Goal: Check status

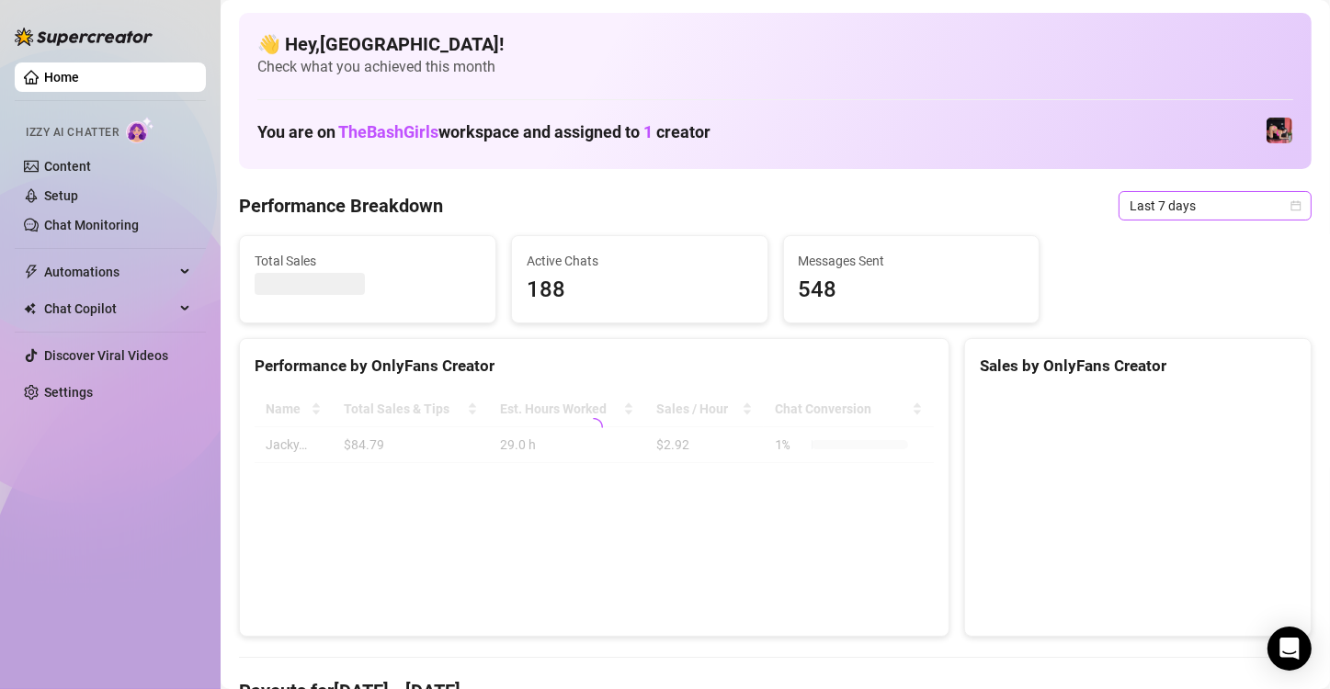
click at [1291, 209] on icon "calendar" at bounding box center [1296, 205] width 11 height 11
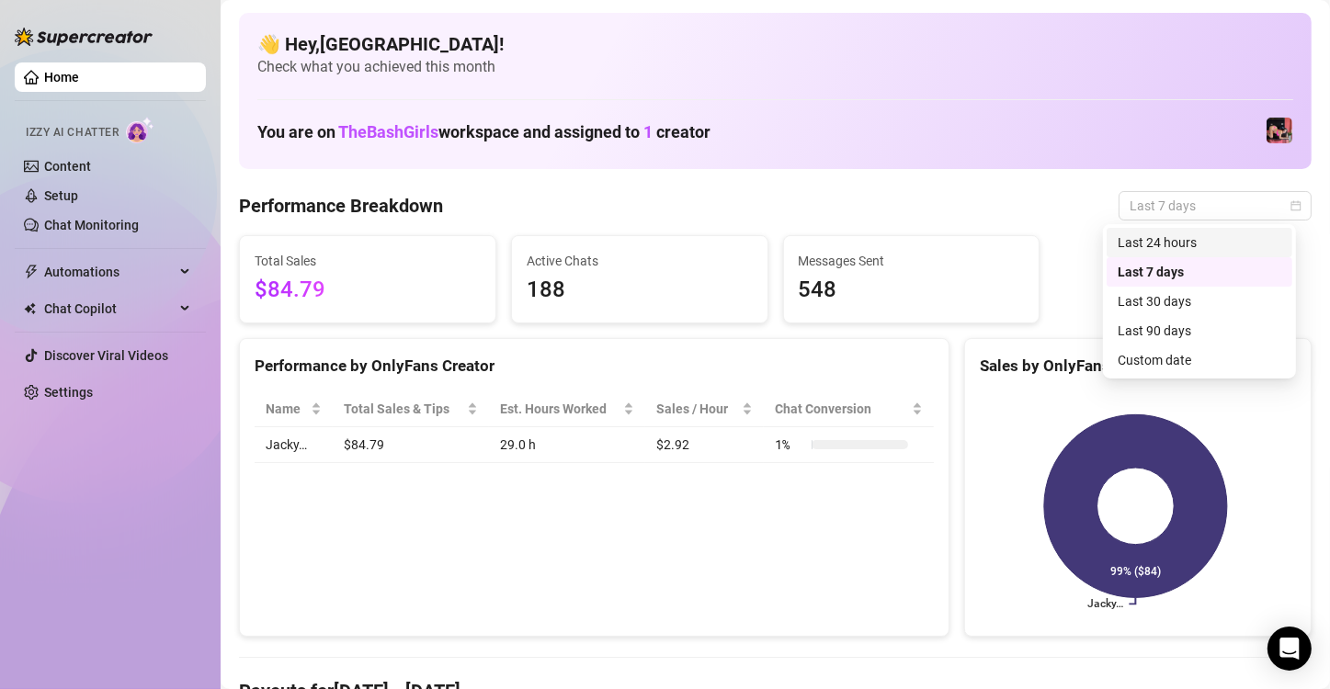
click at [1212, 241] on div "Last 24 hours" at bounding box center [1200, 243] width 164 height 20
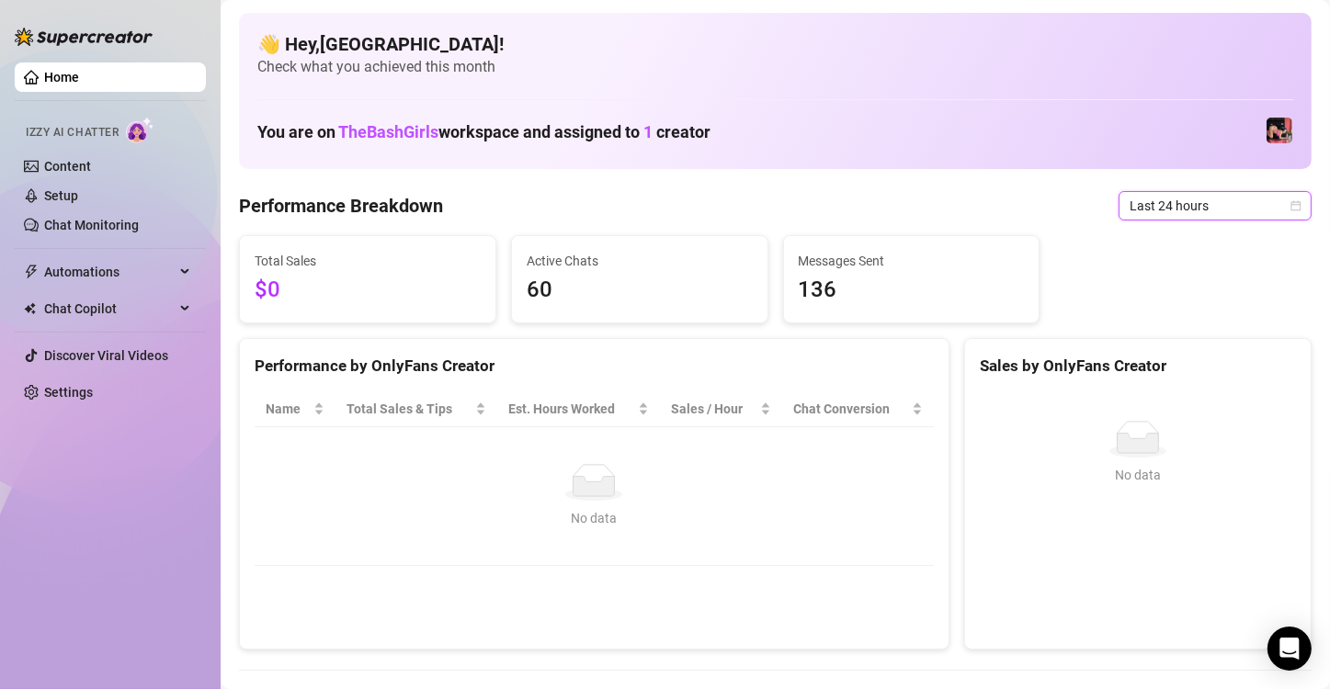
click at [1291, 205] on icon "calendar" at bounding box center [1296, 205] width 11 height 11
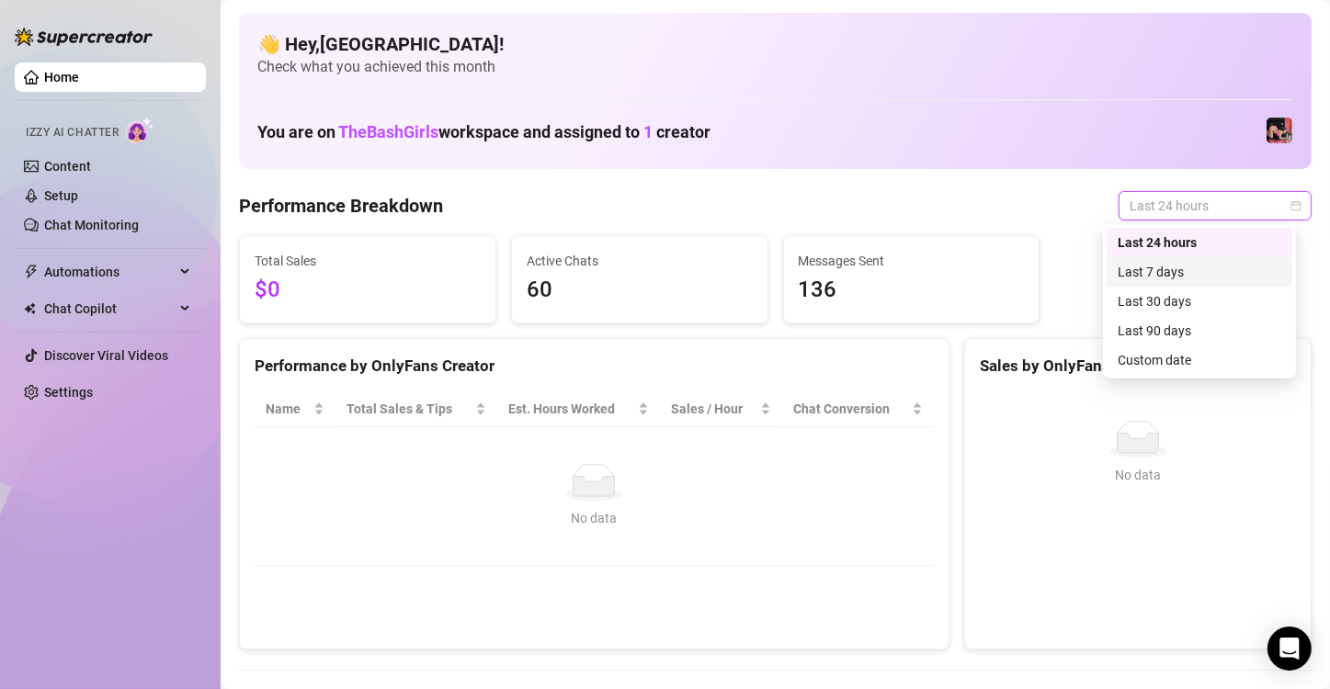
click at [1163, 265] on div "Last 7 days" at bounding box center [1200, 272] width 164 height 20
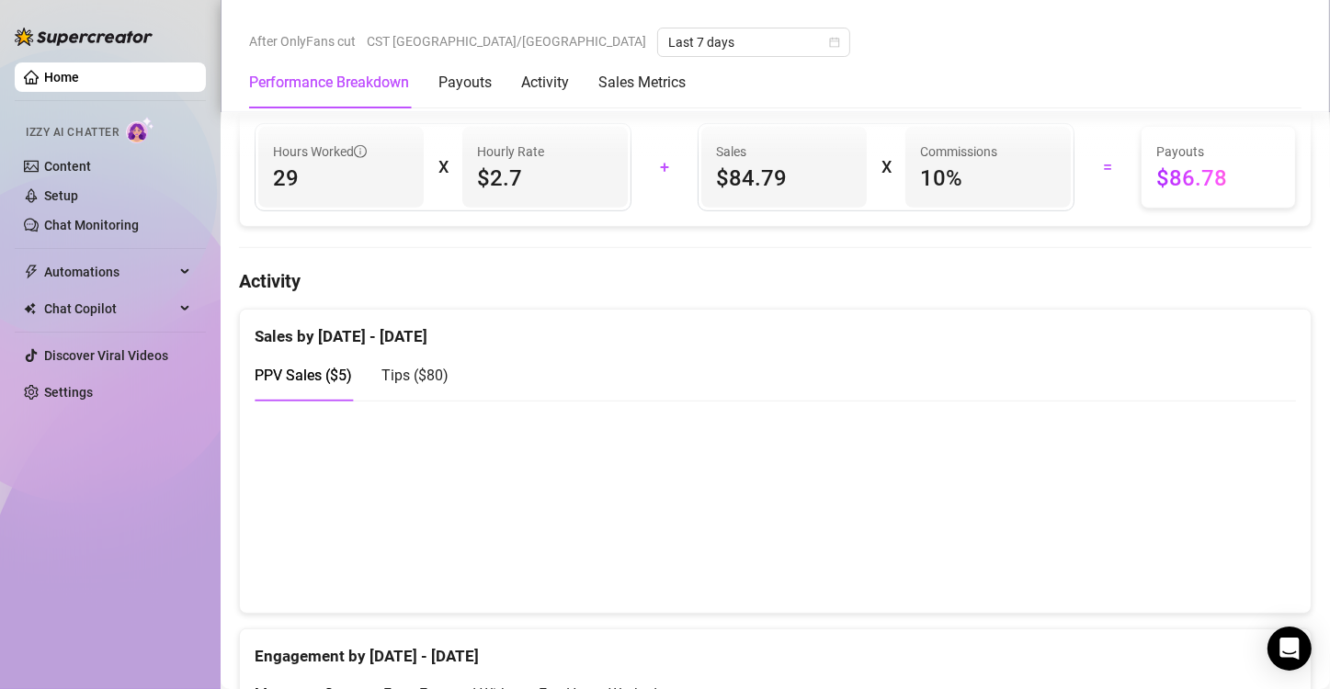
scroll to position [748, 0]
click at [415, 368] on span "Tips ( $80 )" at bounding box center [415, 374] width 67 height 17
click at [329, 380] on div "PPV Sales ( $5 )" at bounding box center [303, 374] width 97 height 23
click at [349, 368] on span "PPV Sales ( $5 )" at bounding box center [303, 374] width 97 height 17
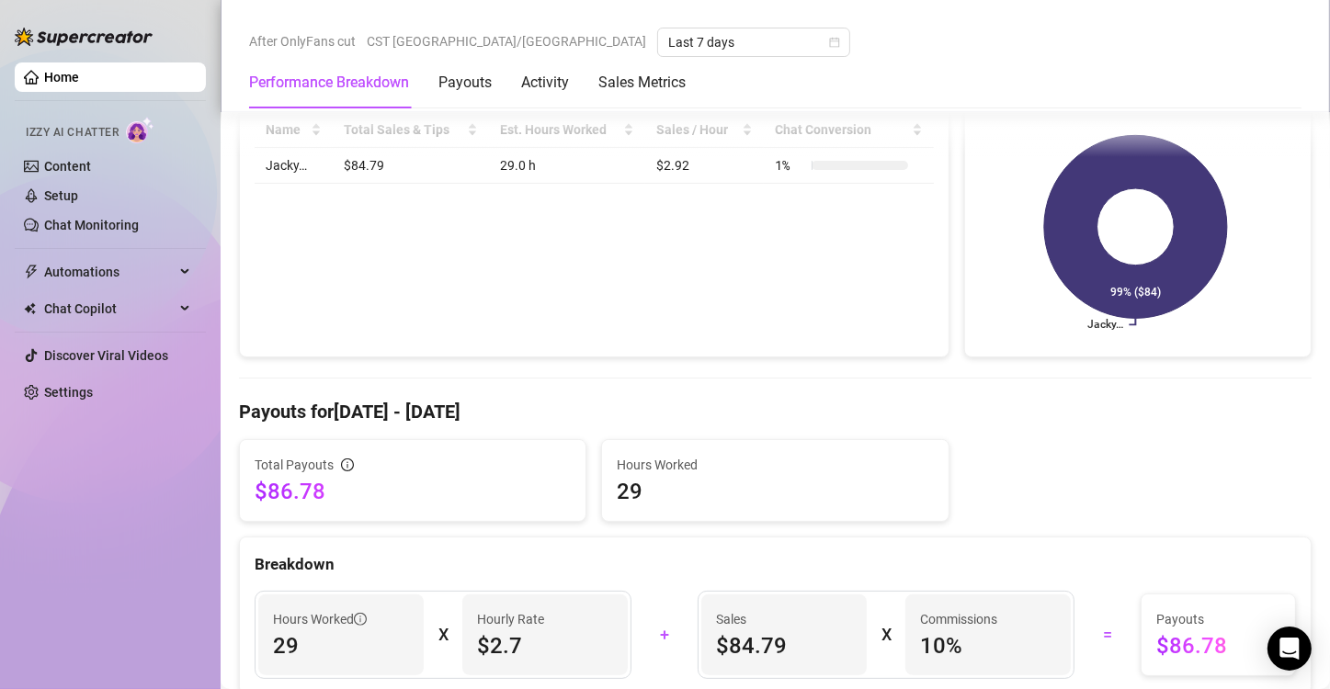
scroll to position [0, 0]
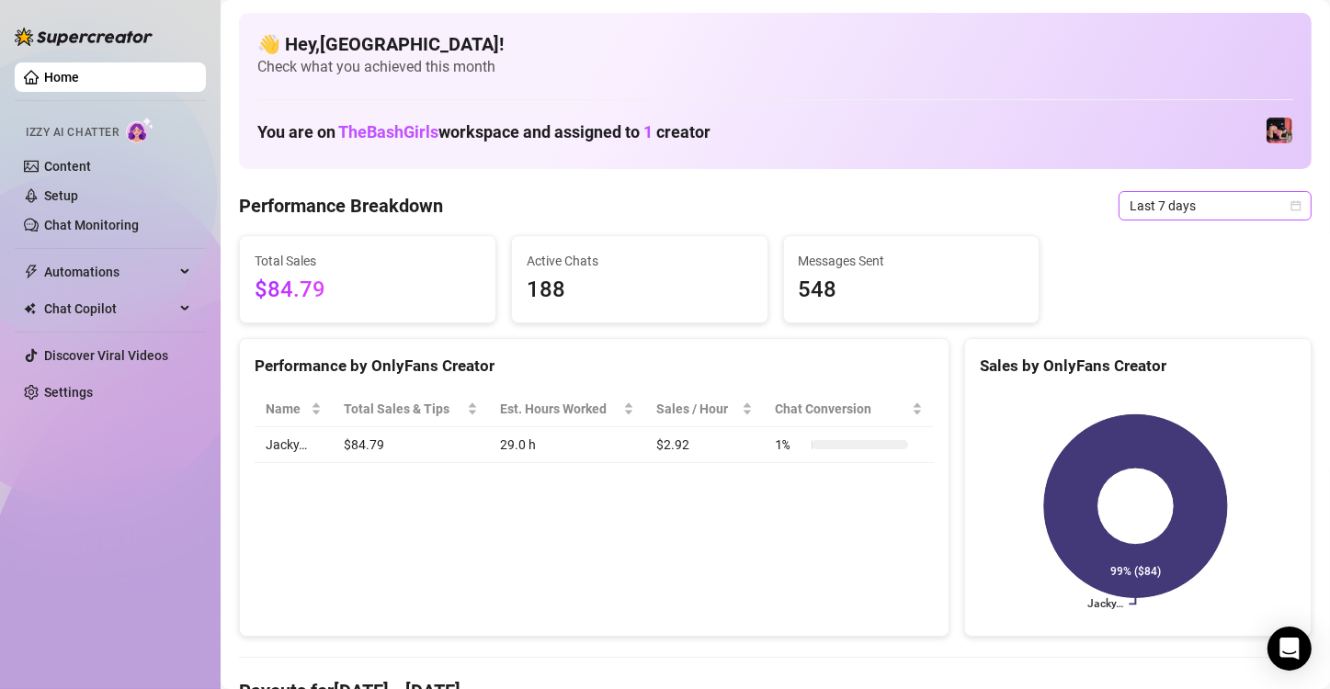
click at [1293, 211] on div "Last 7 days" at bounding box center [1215, 205] width 193 height 29
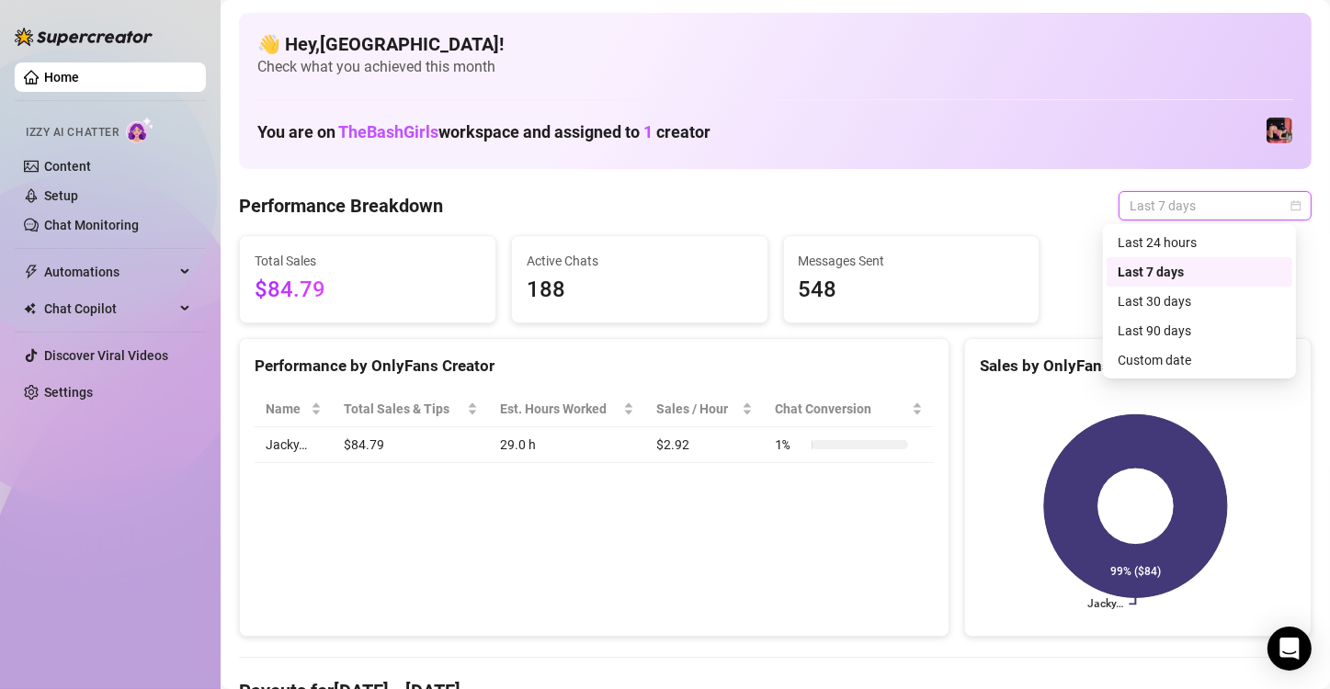
click at [1212, 309] on div "Last 30 days" at bounding box center [1200, 301] width 164 height 20
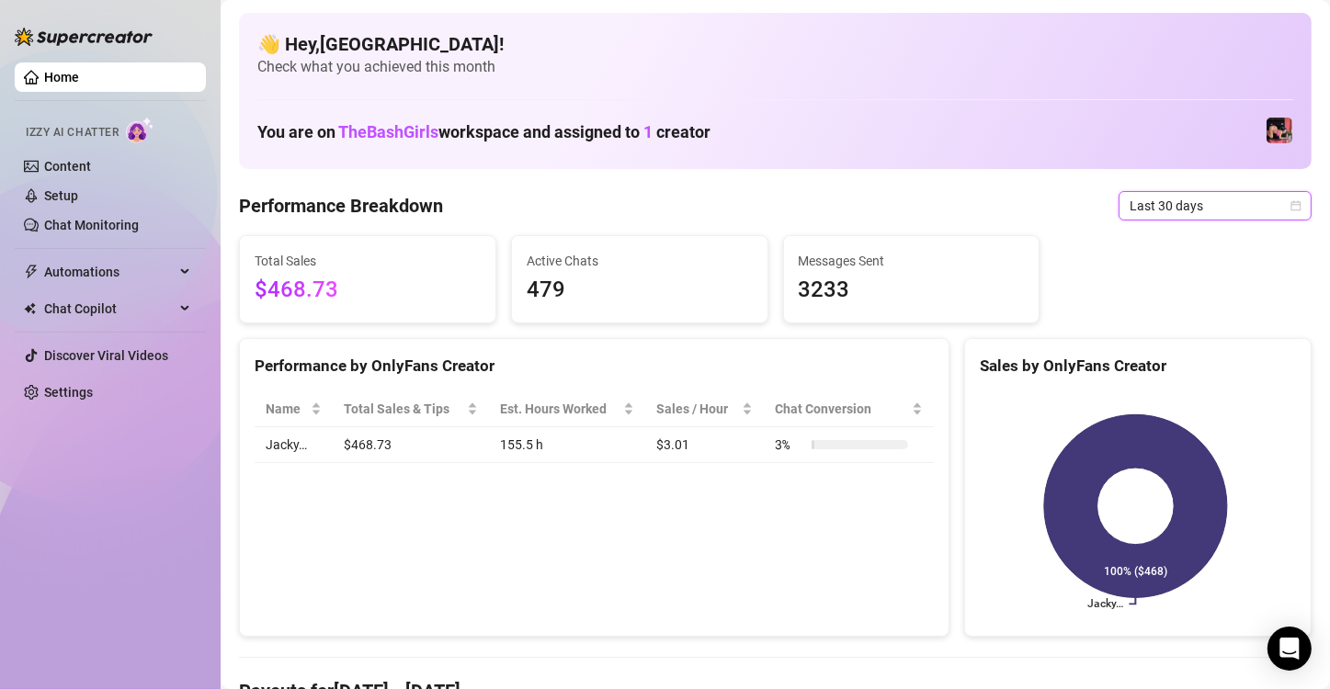
click at [1287, 209] on div "Last 30 days" at bounding box center [1215, 205] width 193 height 29
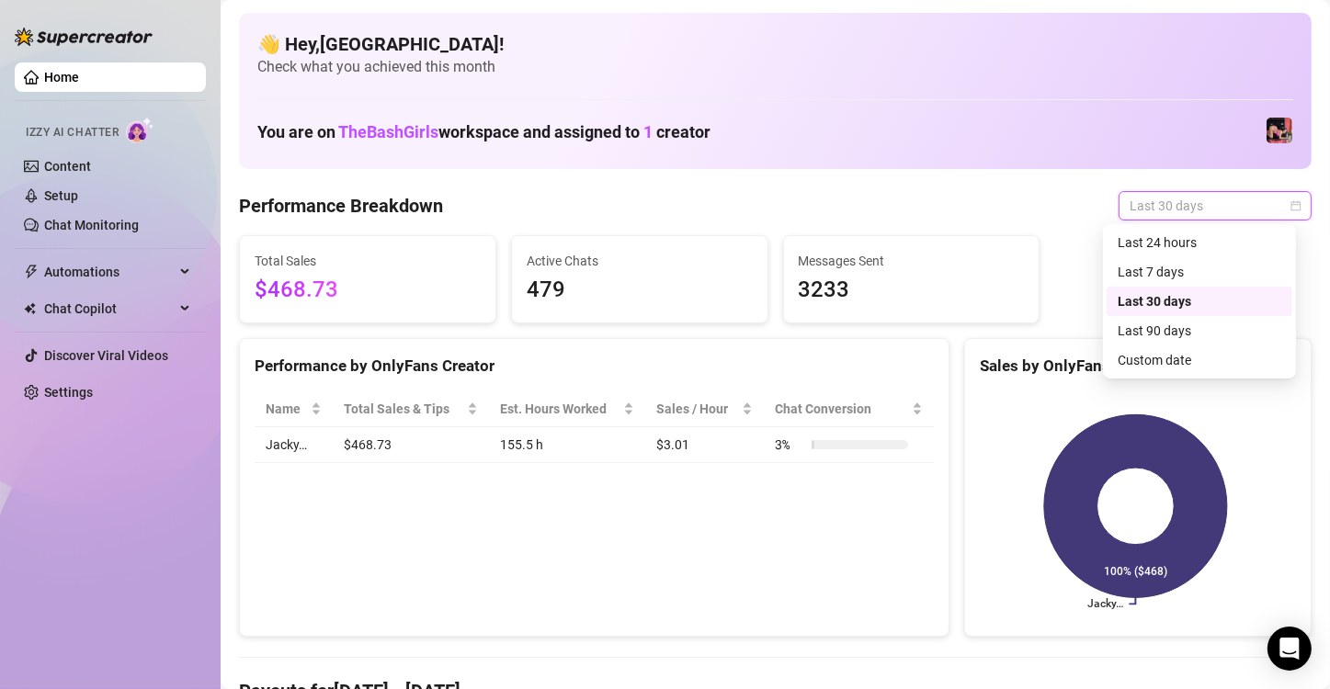
click at [1173, 269] on div "Last 7 days" at bounding box center [1200, 272] width 164 height 20
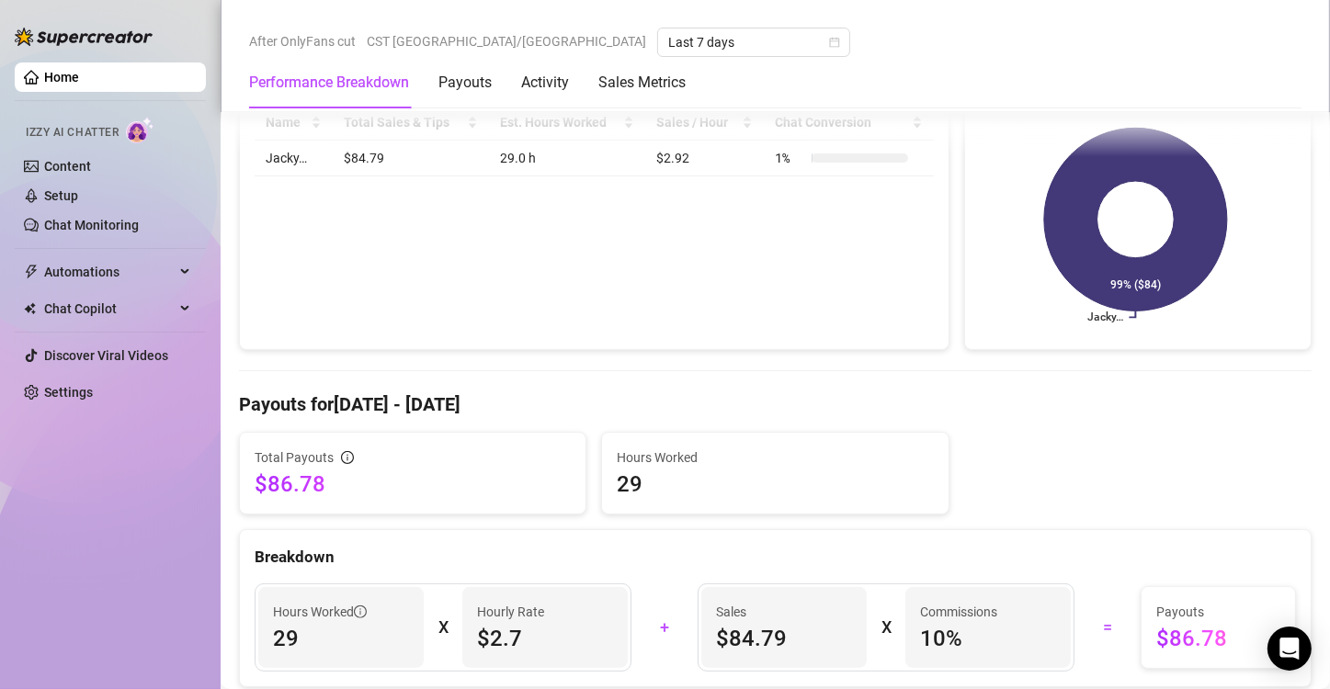
scroll to position [285, 0]
